Goal: Task Accomplishment & Management: Manage account settings

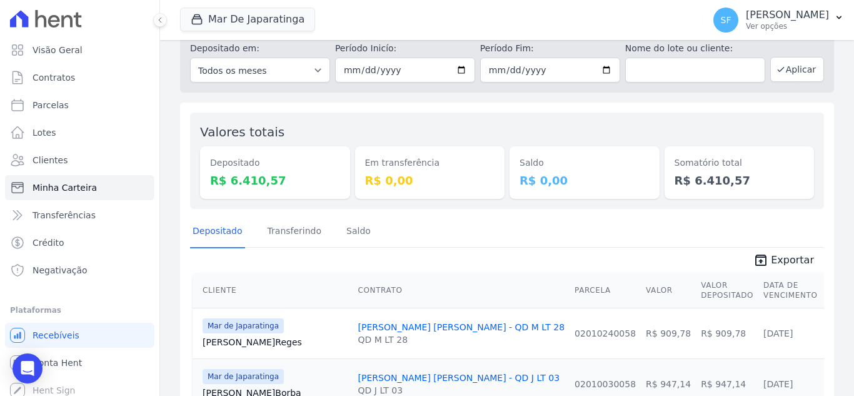
scroll to position [62, 0]
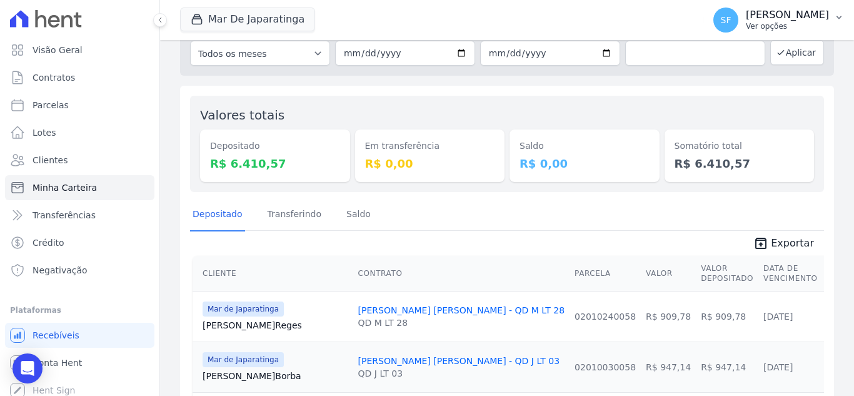
click at [833, 12] on button "SF Simone Ferreira Ver opções" at bounding box center [778, 19] width 151 height 35
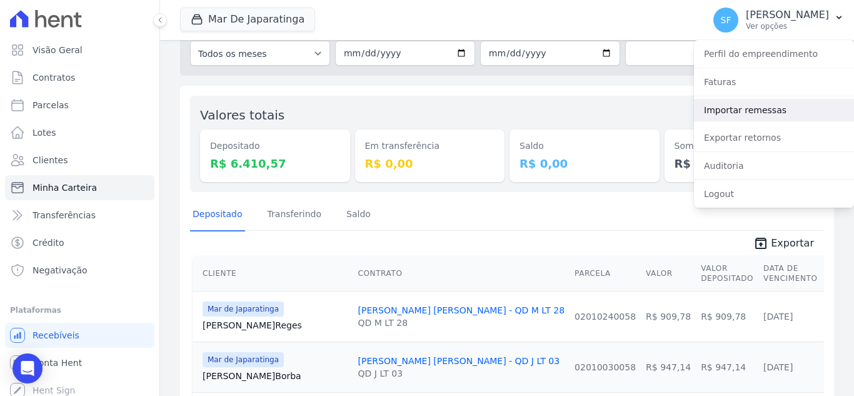
click at [778, 111] on link "Importar remessas" at bounding box center [774, 110] width 160 height 22
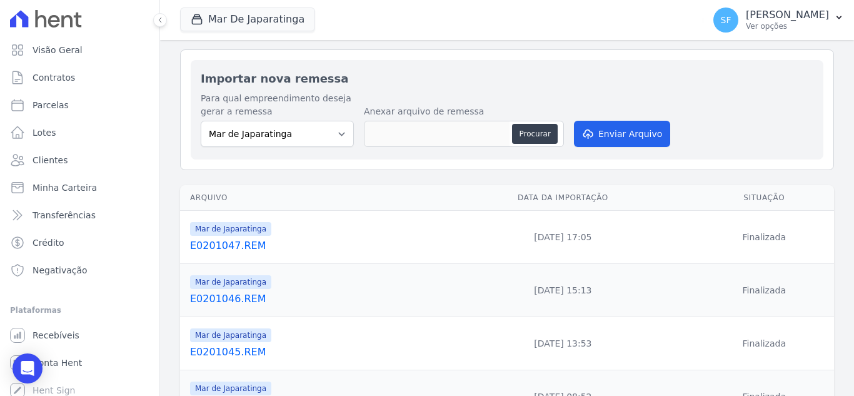
scroll to position [62, 0]
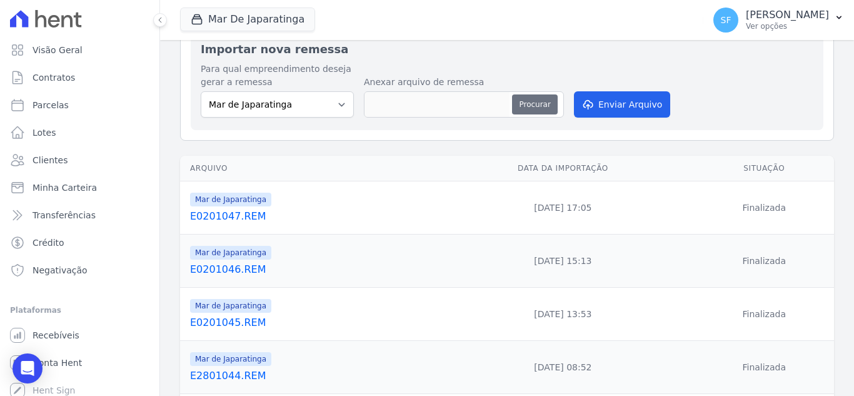
click at [529, 109] on button "Procurar" at bounding box center [534, 104] width 45 height 20
type input "E0401048.REM"
click at [644, 113] on button "Enviar Arquivo" at bounding box center [622, 104] width 96 height 26
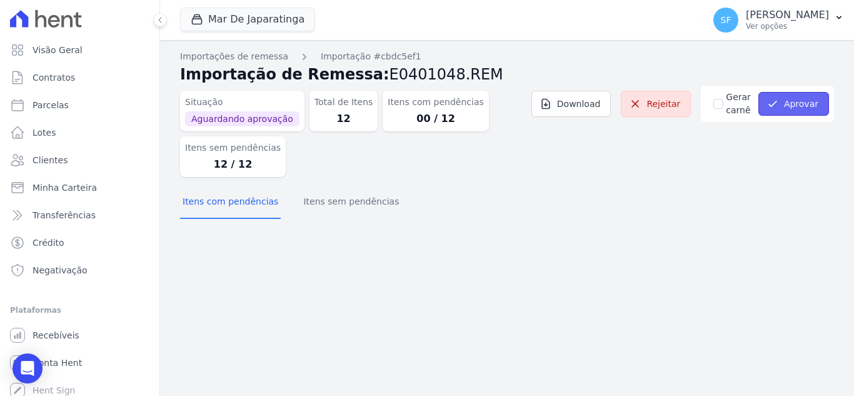
click at [794, 109] on button "Aprovar" at bounding box center [793, 104] width 71 height 24
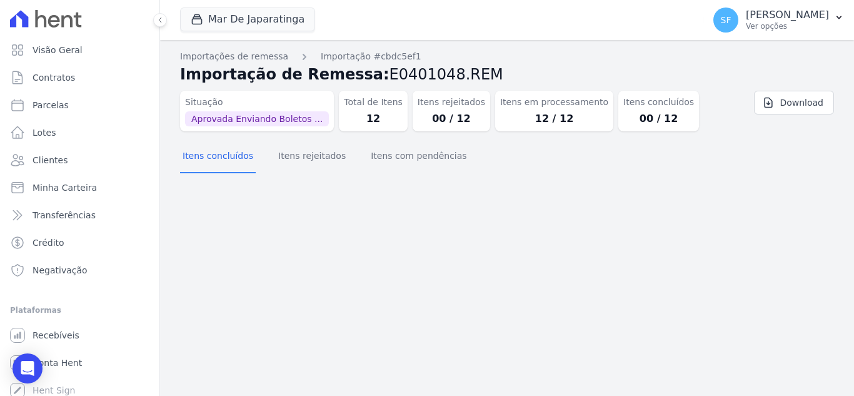
click at [369, 265] on div "Importação aprovada e operações agendadas. Importações de remessa Importação #c…" at bounding box center [507, 218] width 694 height 356
click at [222, 160] on button "Itens concluídos" at bounding box center [218, 157] width 76 height 32
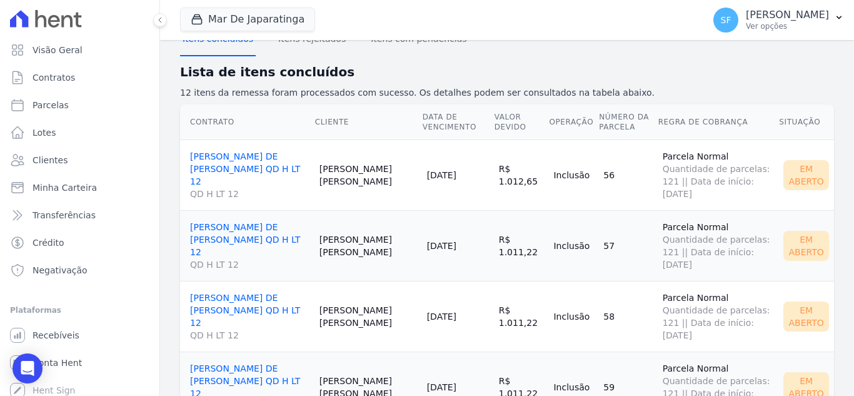
scroll to position [125, 0]
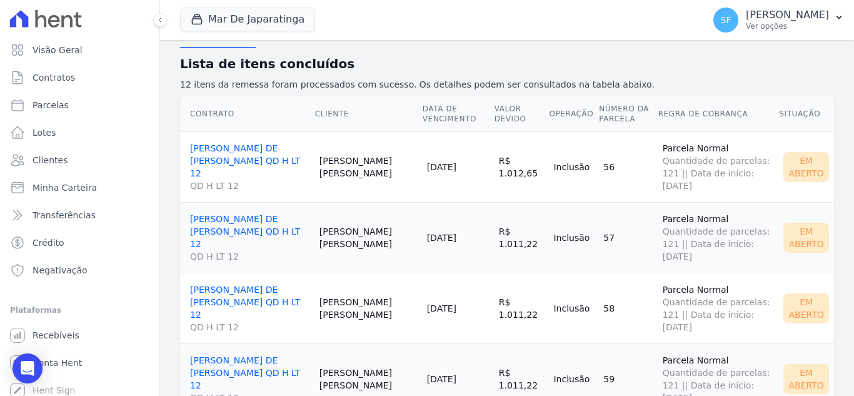
click at [254, 152] on link "[PERSON_NAME] DE LYRA [PERSON_NAME] QD H LT 12 QD H LT 12" at bounding box center [249, 167] width 119 height 49
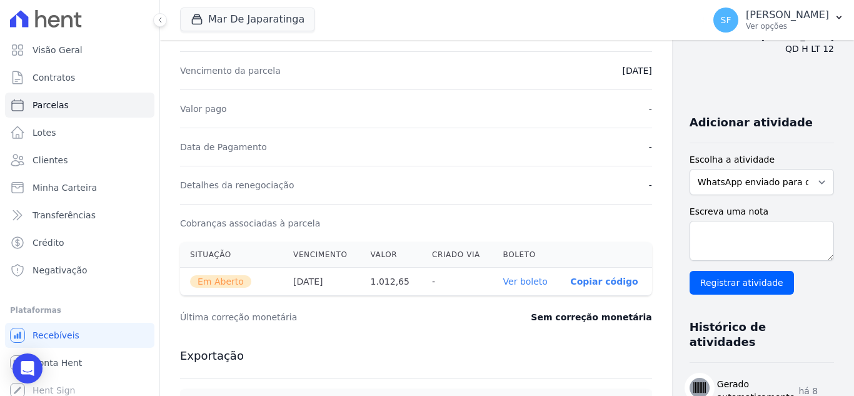
scroll to position [375, 0]
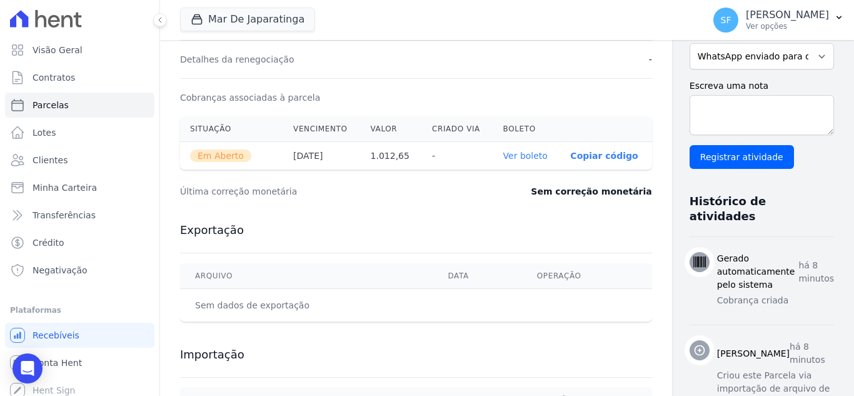
click at [503, 159] on link "Ver boleto" at bounding box center [525, 156] width 44 height 10
